Goal: Transaction & Acquisition: Obtain resource

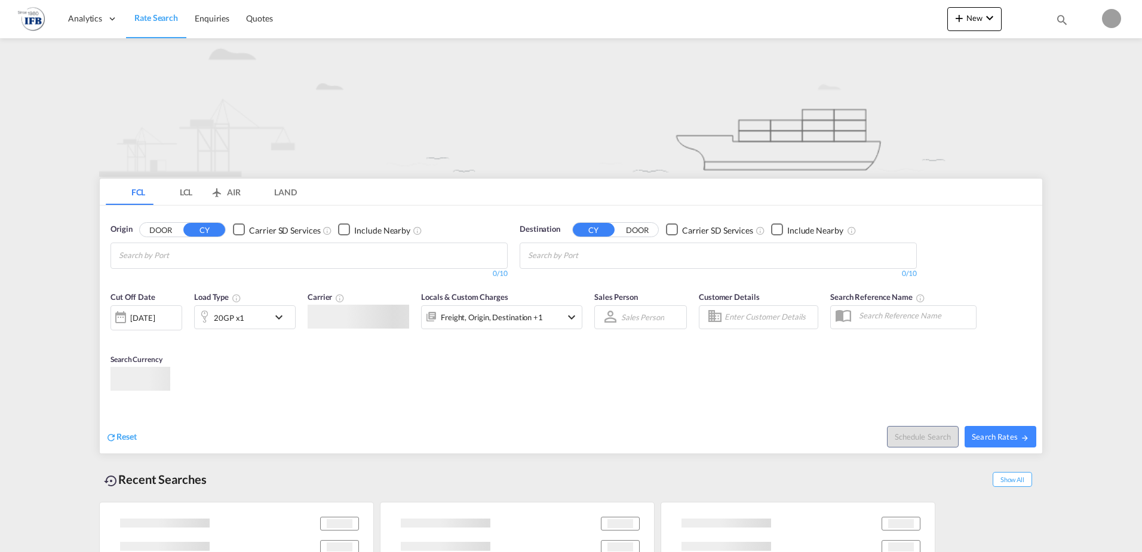
type input "[PERSON_NAME][EMAIL_ADDRESS][DOMAIN_NAME]"
click at [560, 327] on md-tabs "FCL LCL AIR LAND FCL LCL AIR LAND Origin DOOR CY Carrier SD Services Include Ne…" at bounding box center [571, 316] width 942 height 275
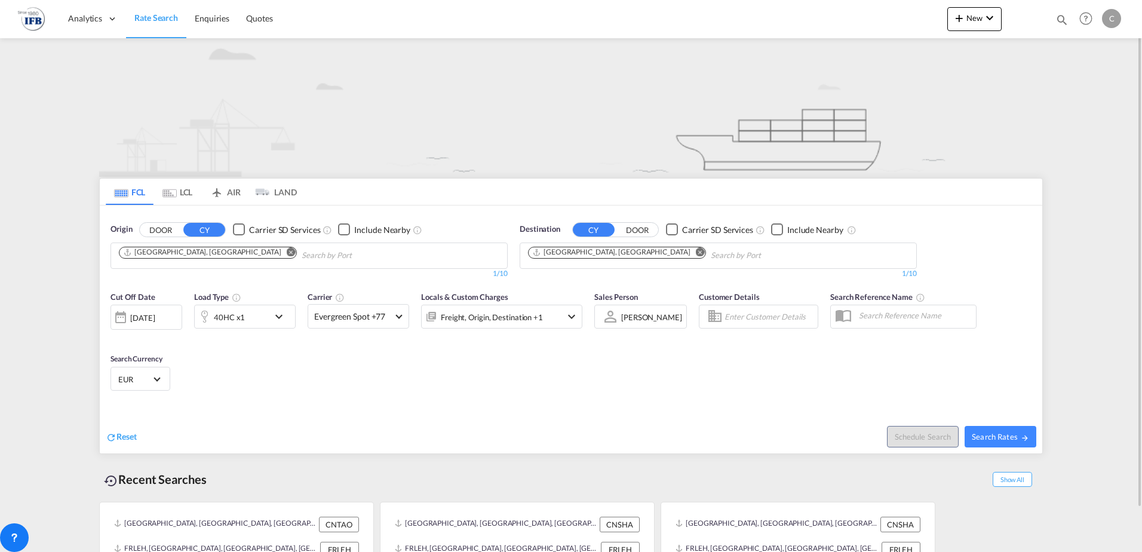
click at [287, 250] on md-icon "Remove" at bounding box center [291, 251] width 9 height 9
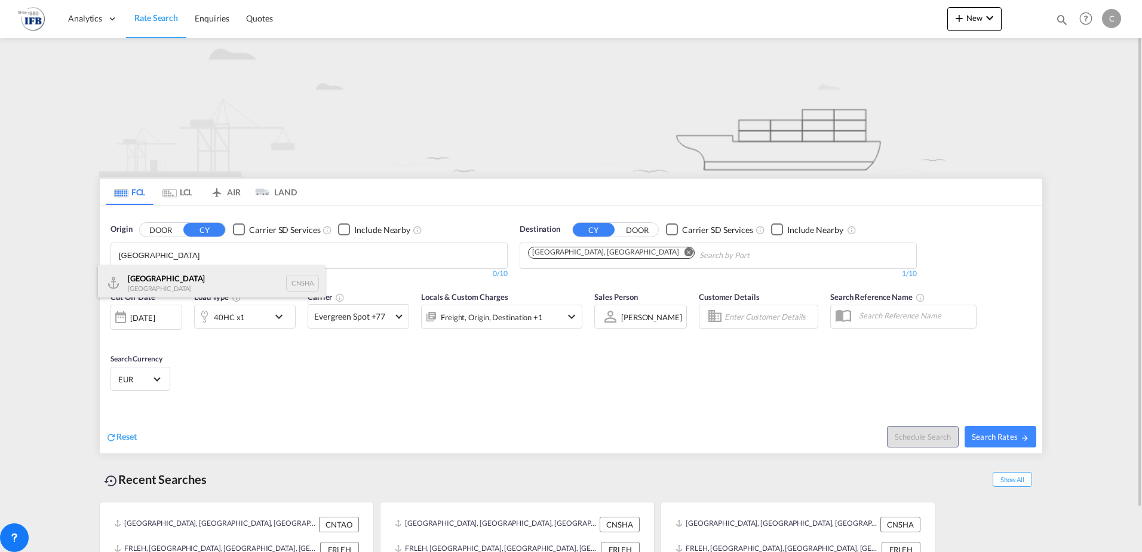
type input "[GEOGRAPHIC_DATA]"
click at [165, 283] on div "Shanghai [GEOGRAPHIC_DATA] CNSHA" at bounding box center [211, 283] width 227 height 36
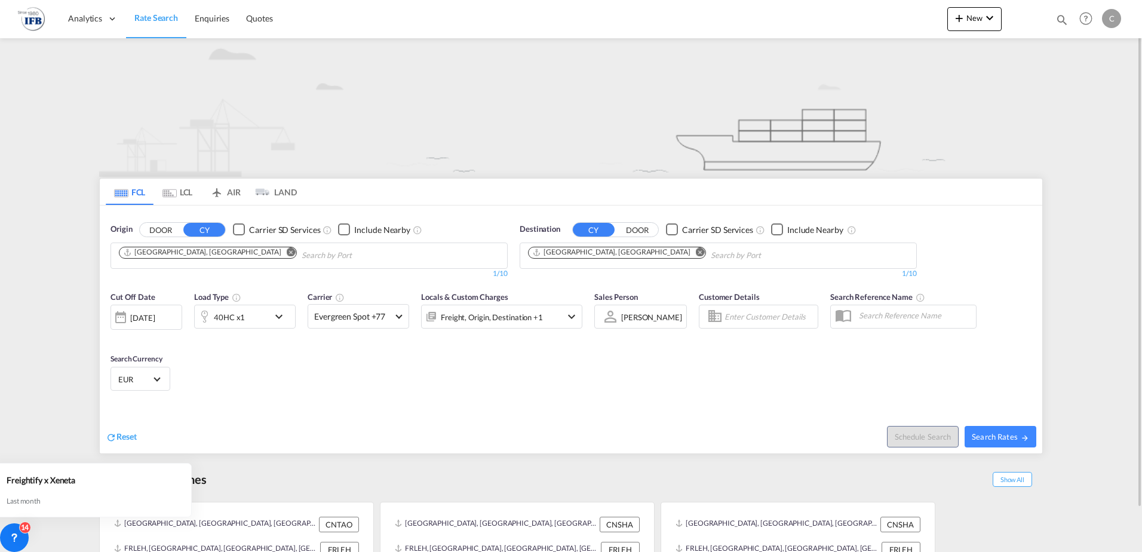
click at [153, 316] on div "[DATE]" at bounding box center [142, 317] width 24 height 11
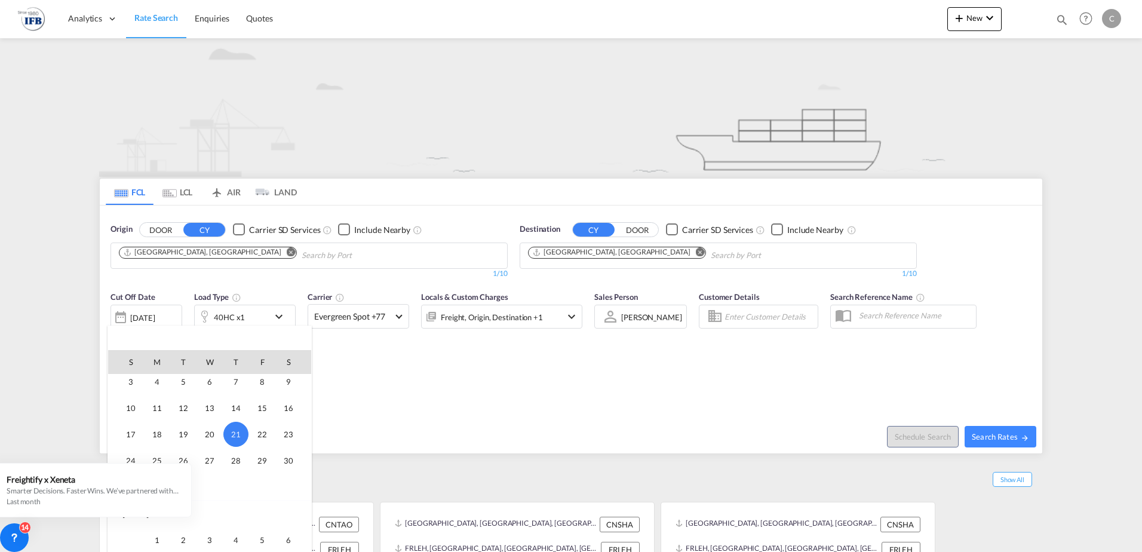
scroll to position [534, 0]
click at [235, 515] on span "4" at bounding box center [236, 512] width 24 height 24
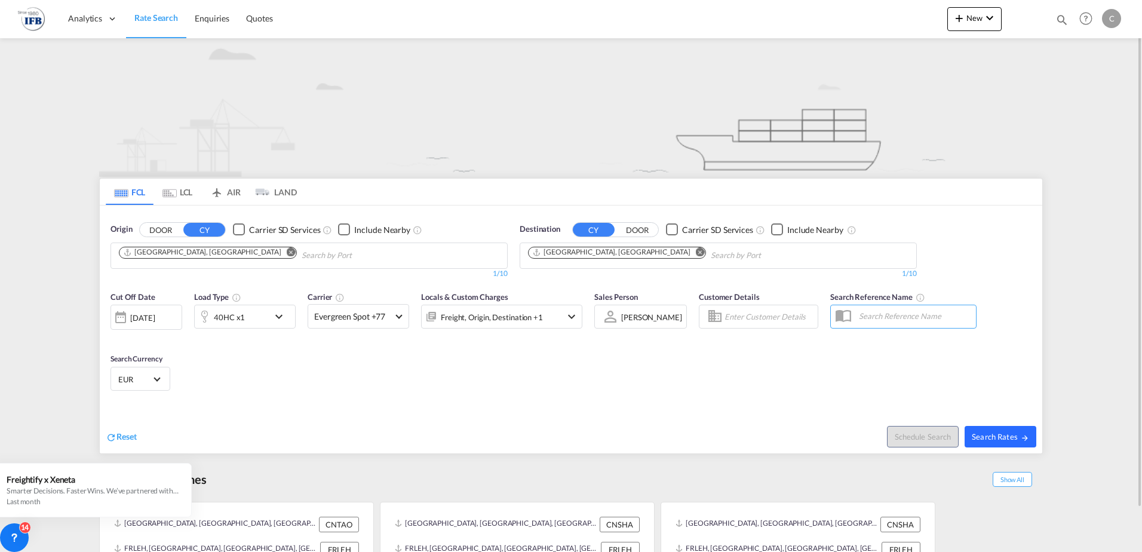
click at [994, 435] on span "Search Rates" at bounding box center [999, 437] width 57 height 10
type input "CNSHA to FRLEH / [DATE]"
